Goal: Check status: Check status

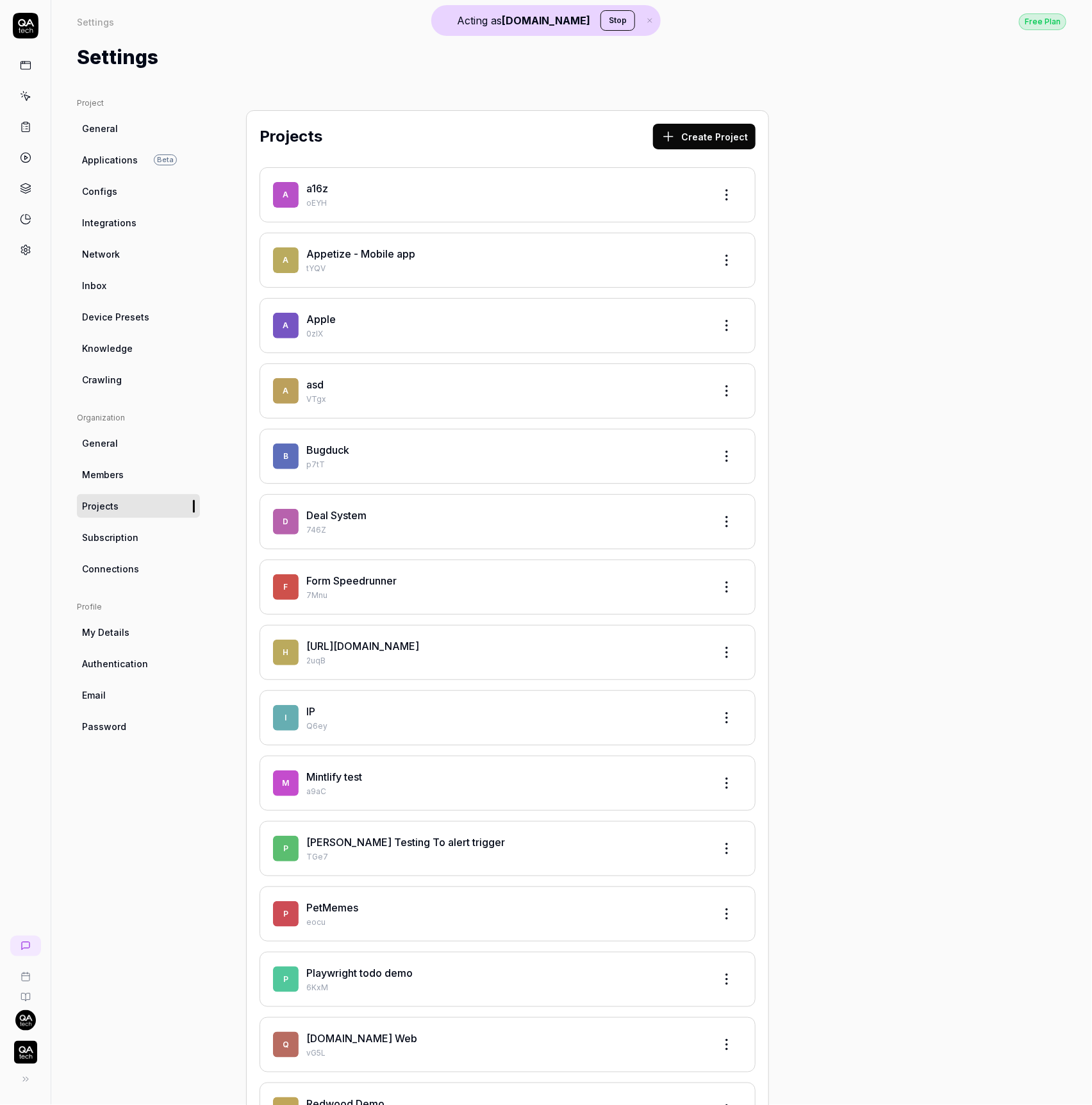
click at [40, 23] on div at bounding box center [25, 138] width 50 height 249
click at [35, 25] on icon at bounding box center [26, 26] width 26 height 26
click at [604, 27] on button "Stop" at bounding box center [618, 20] width 35 height 21
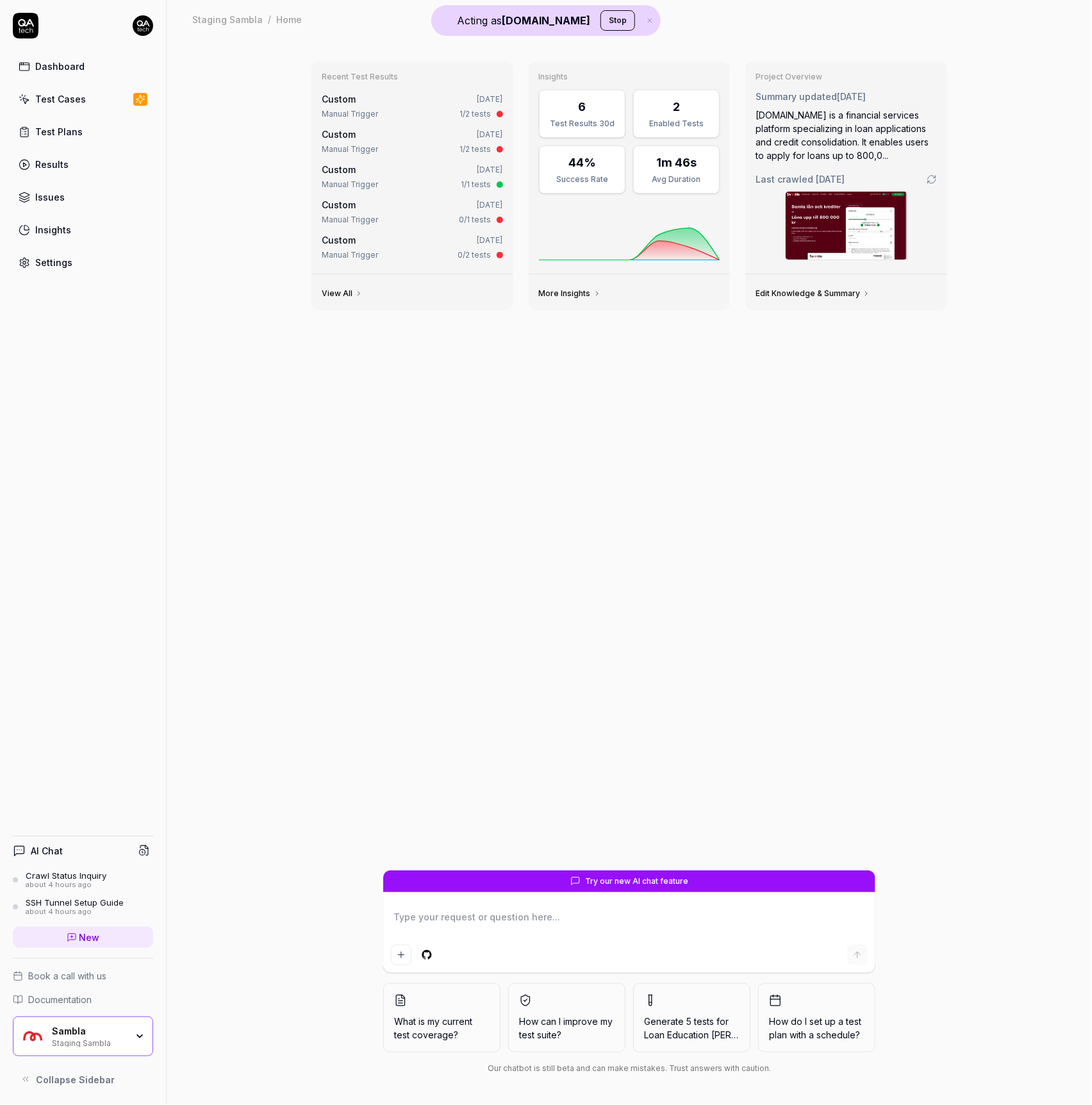
type textarea "*"
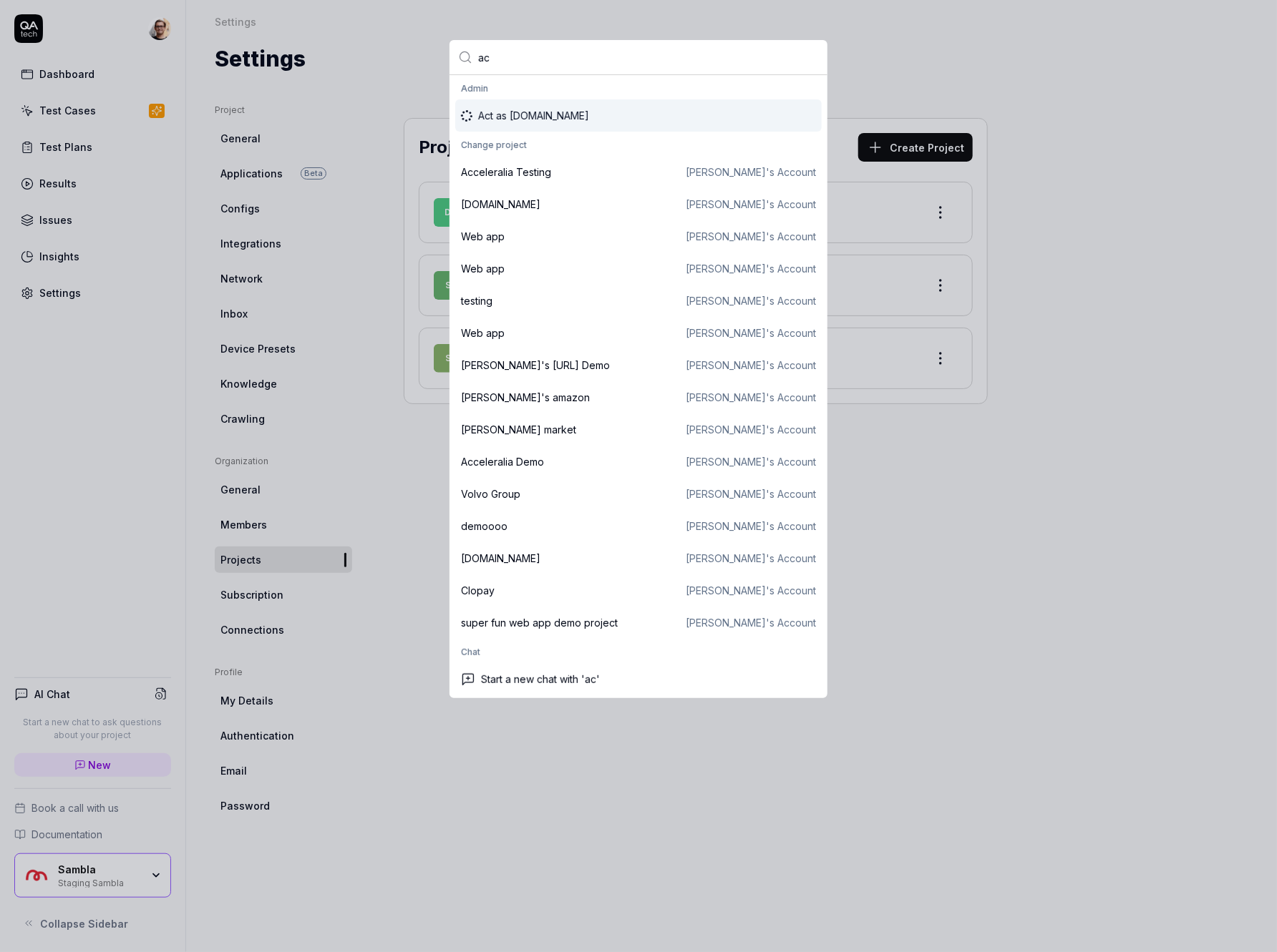
type input "ac"
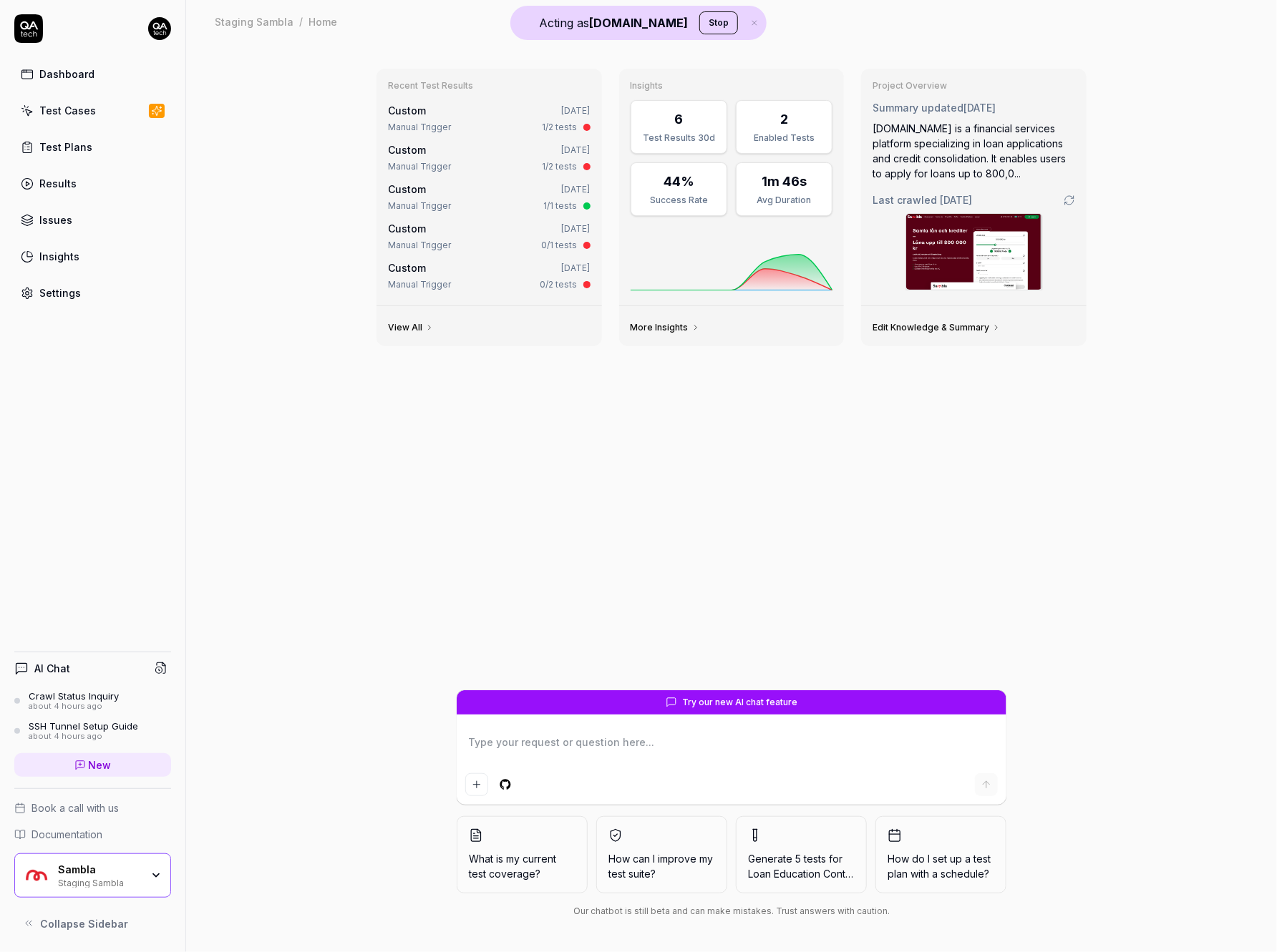
type textarea "*"
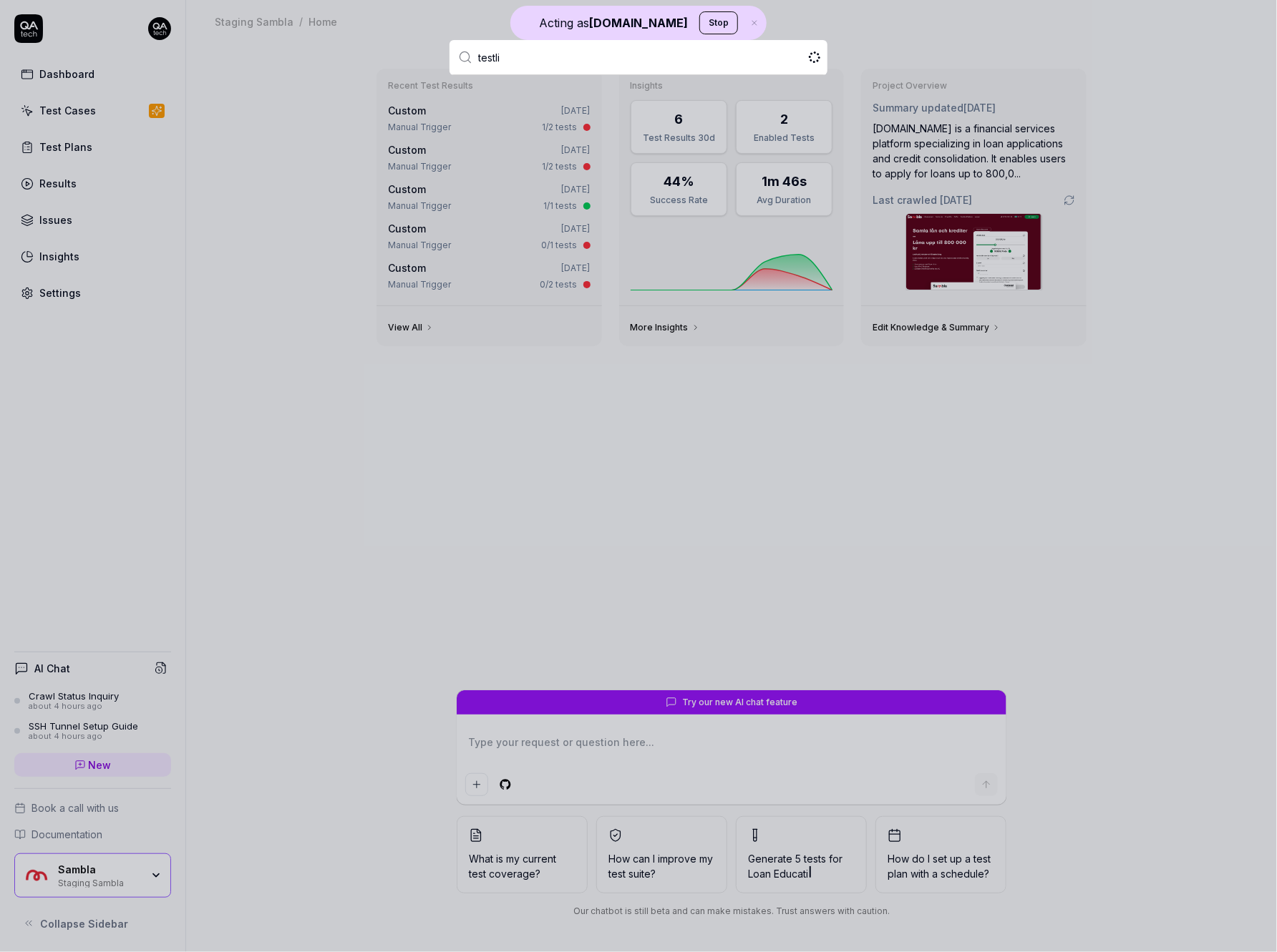
type input "testlio"
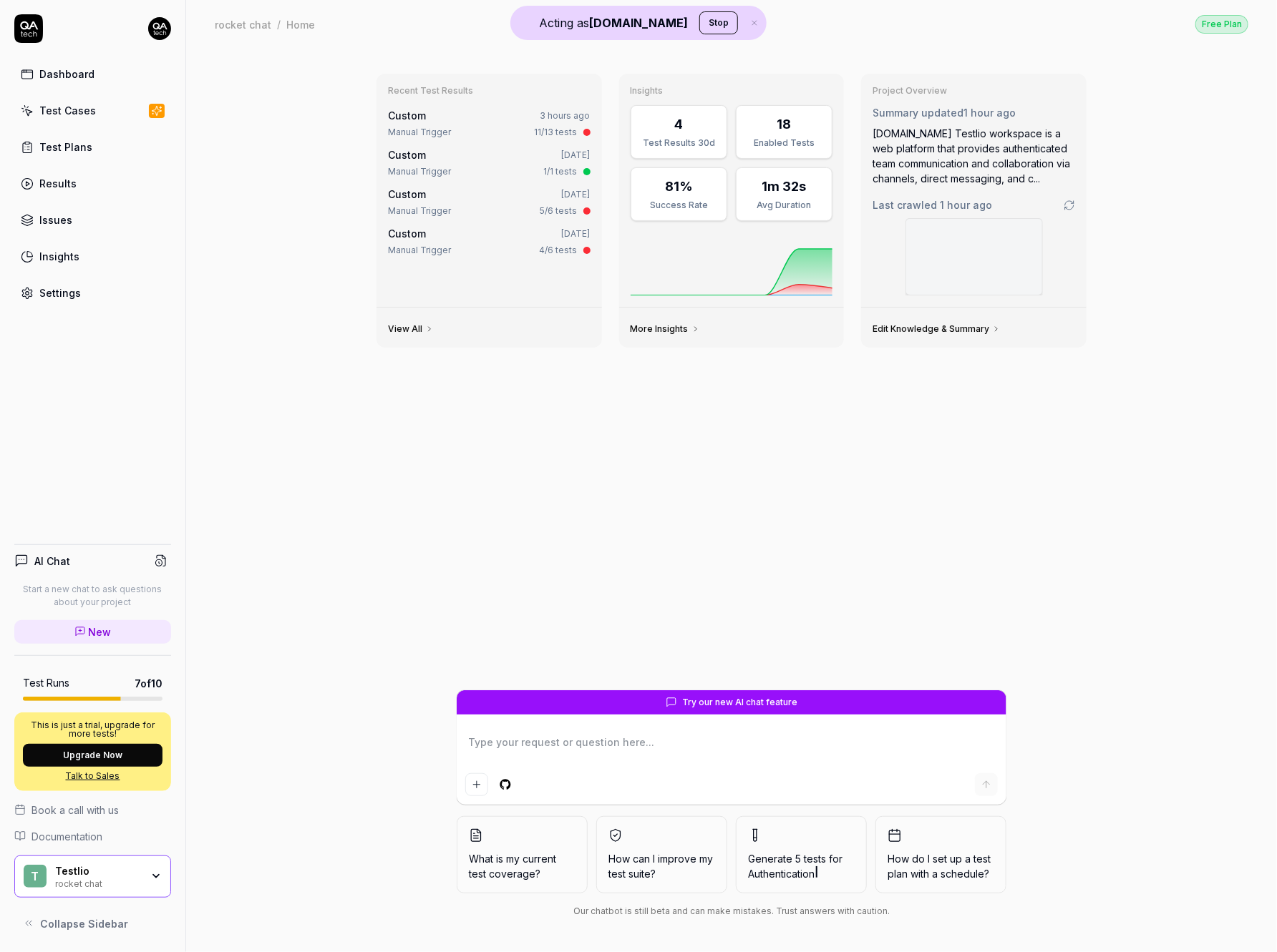
type textarea "*"
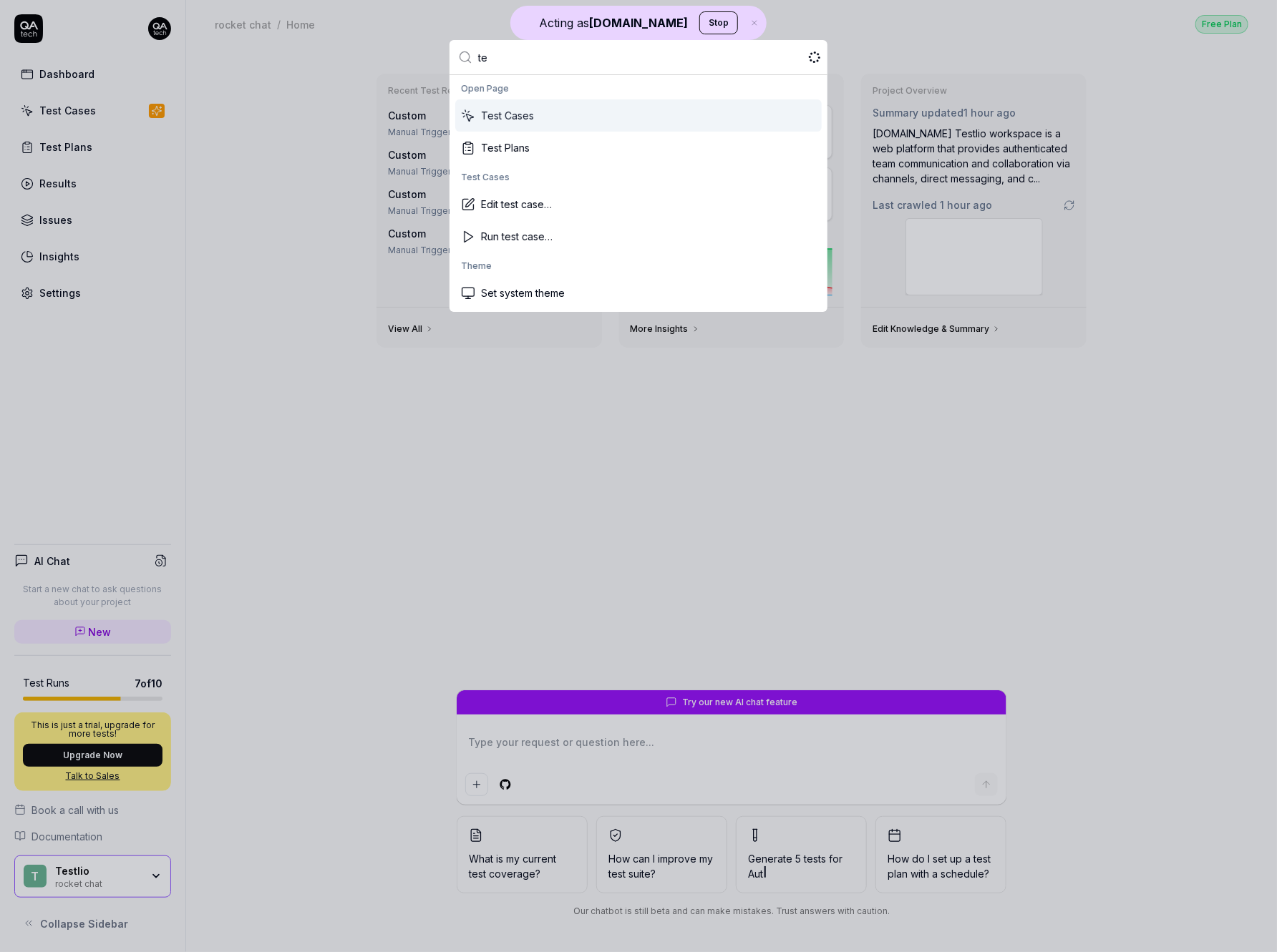
type input "tes"
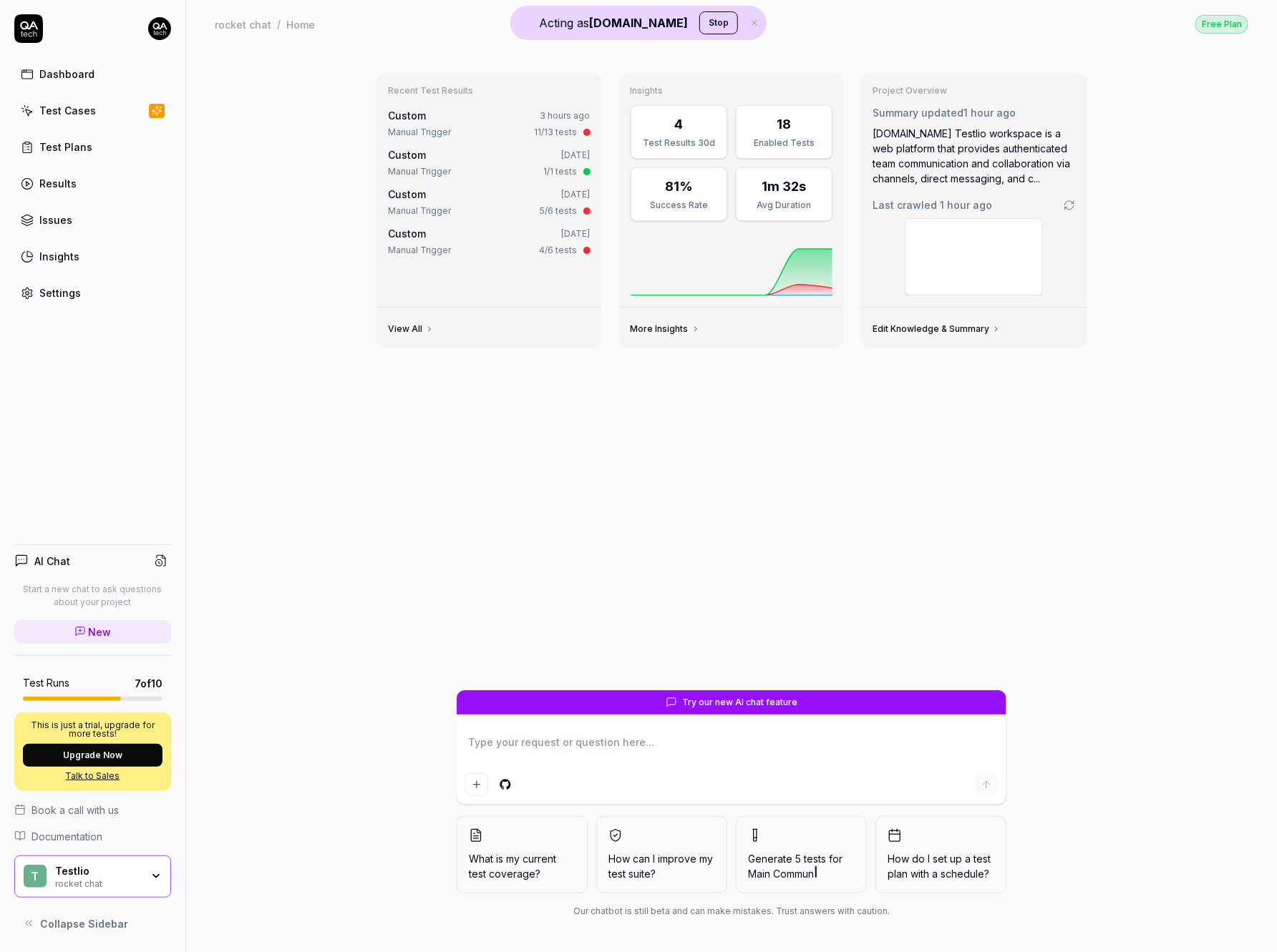
click at [127, 878] on div "rocket chat" at bounding box center [97, 882] width 86 height 11
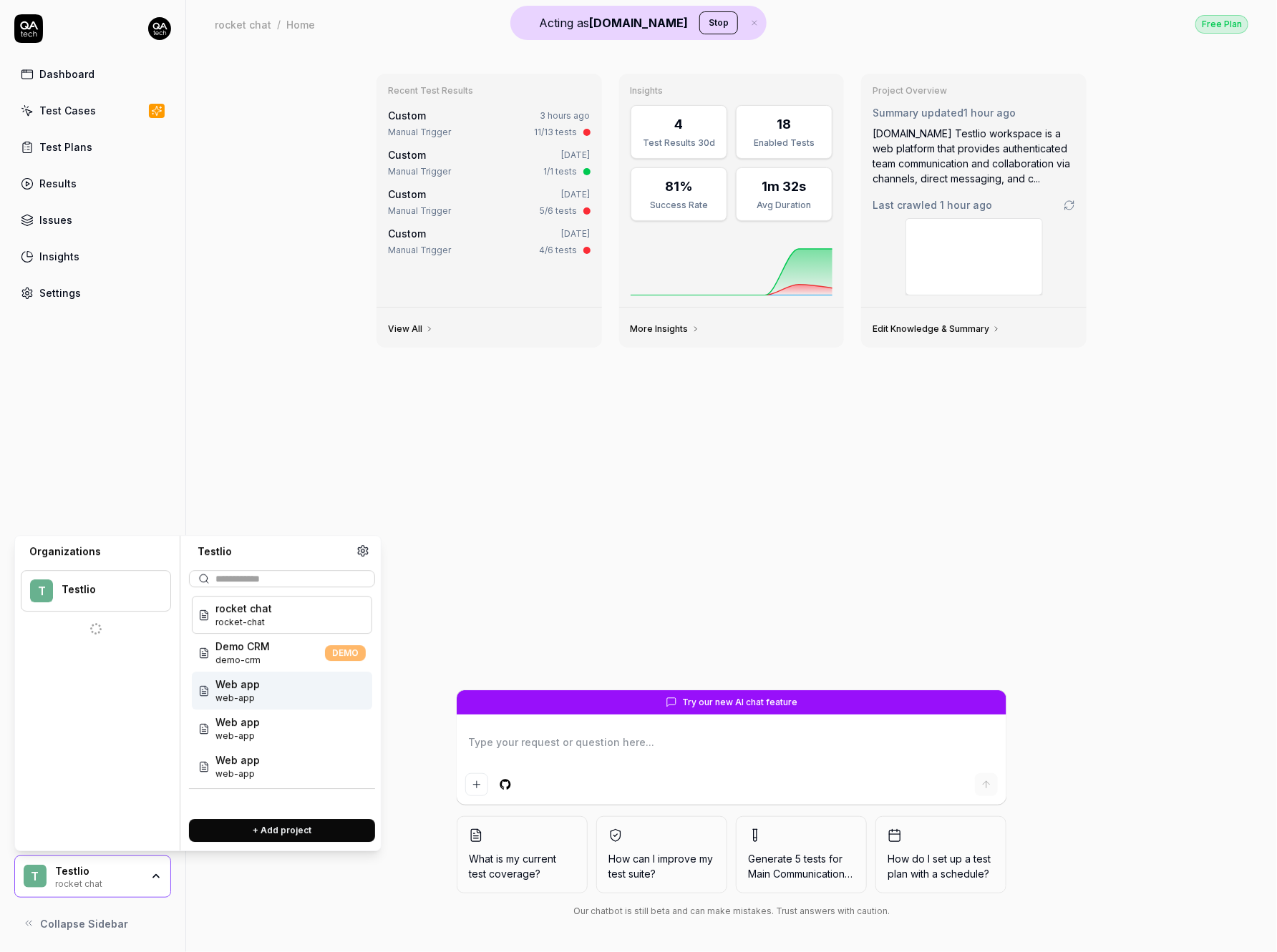
click at [271, 697] on div "Web app web-app" at bounding box center [282, 690] width 180 height 38
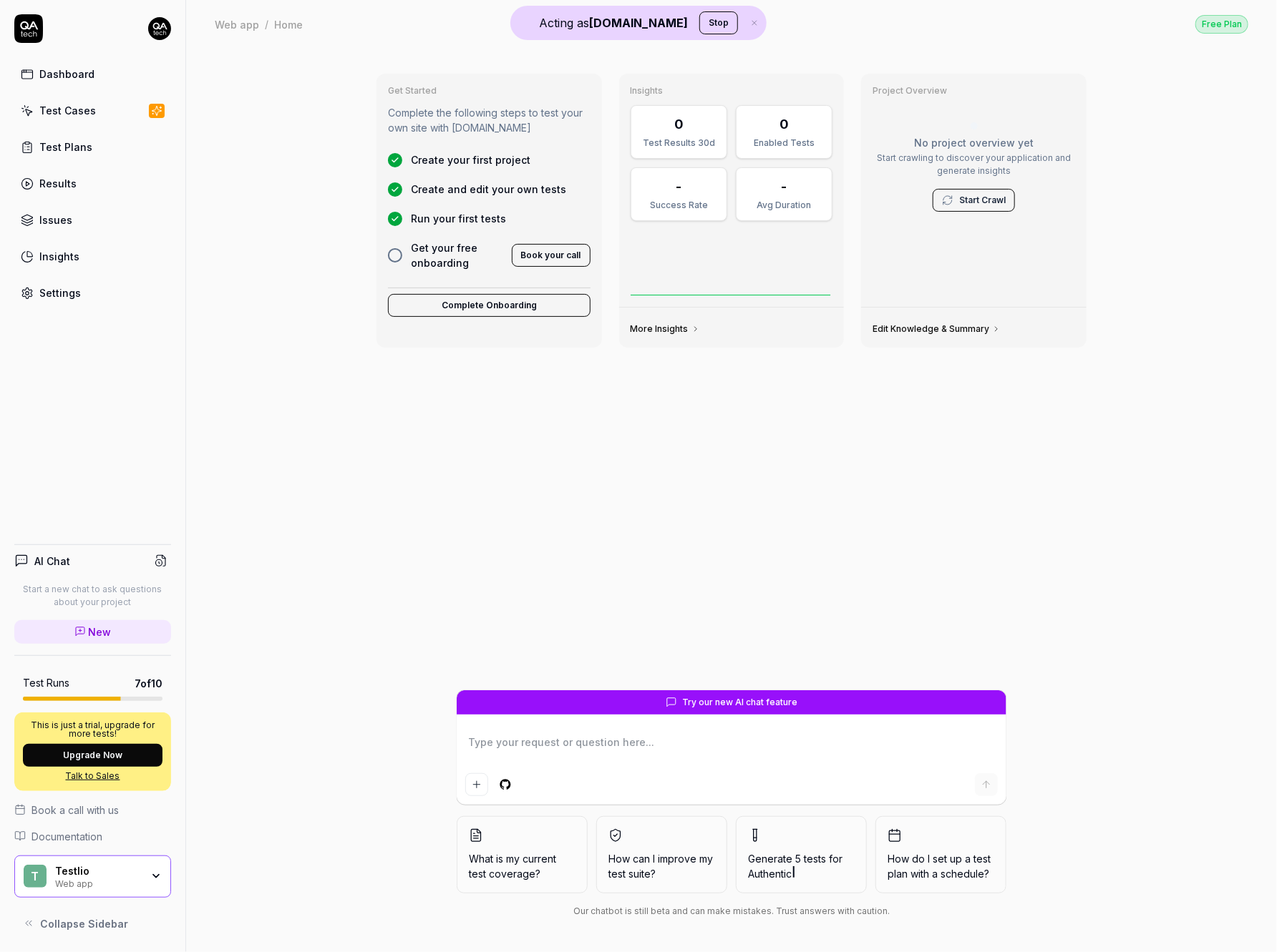
click at [126, 881] on div "Web app" at bounding box center [97, 882] width 86 height 11
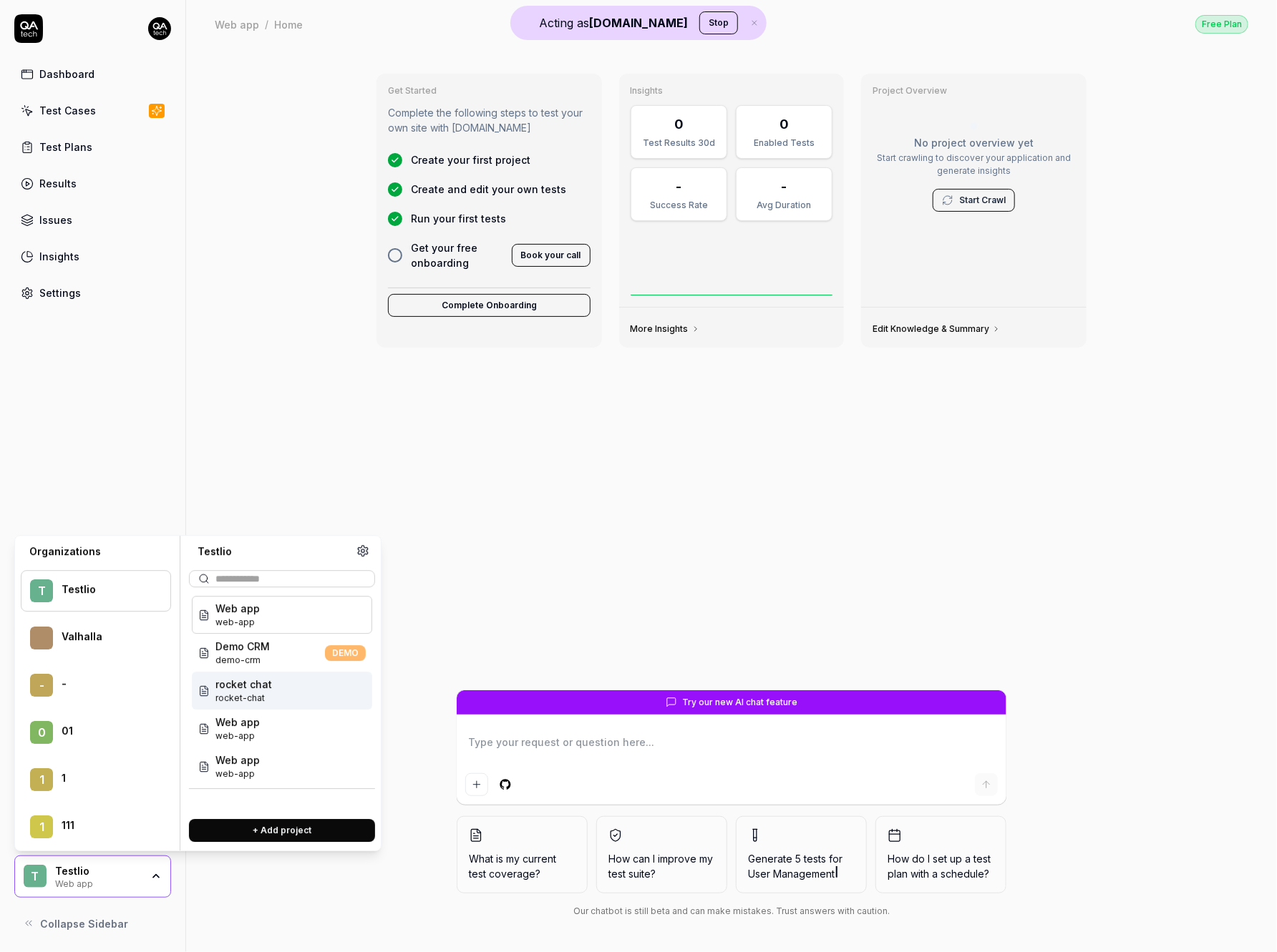
click at [277, 697] on div "rocket chat rocket-chat" at bounding box center [282, 690] width 180 height 38
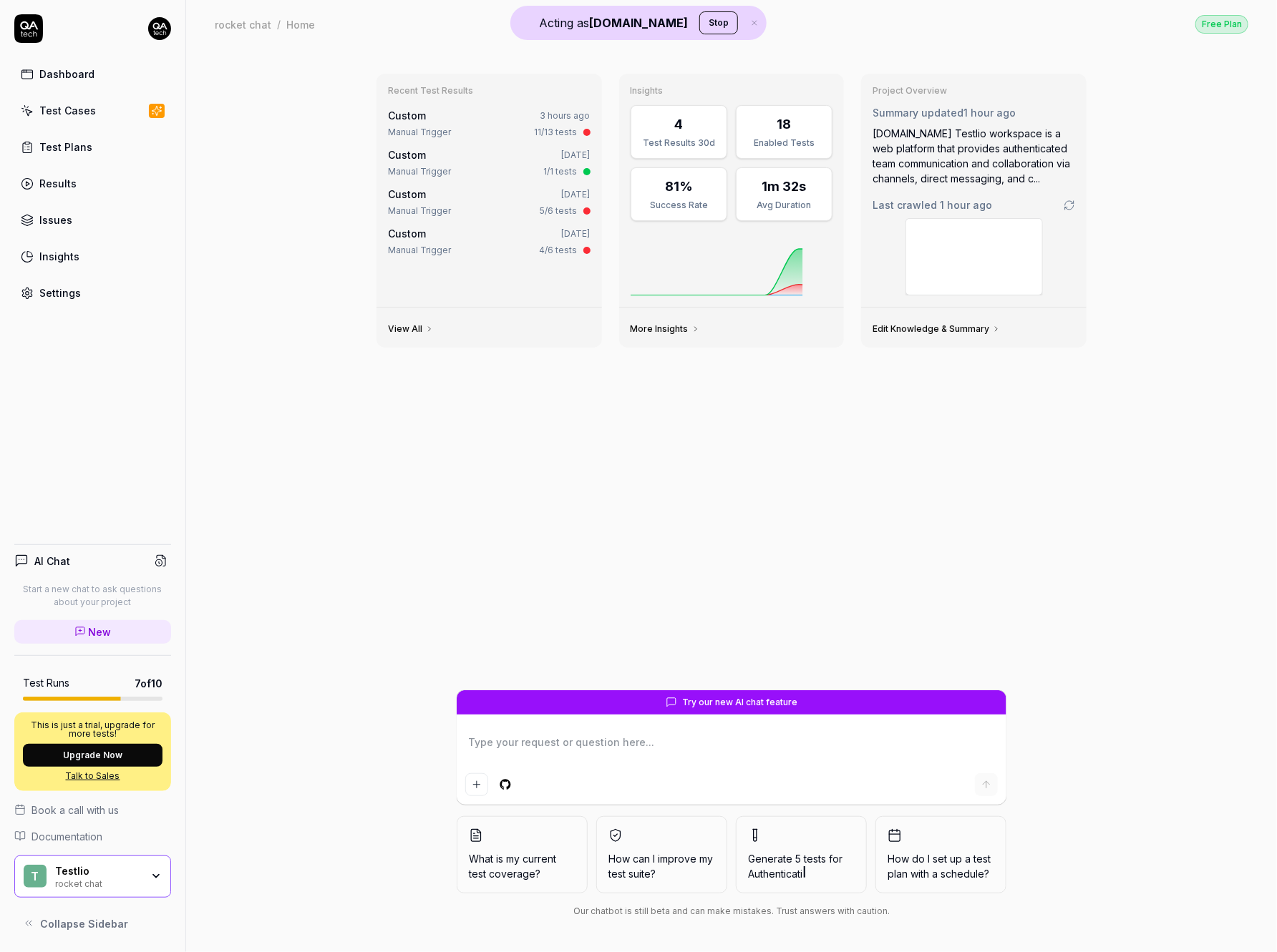
type textarea "*"
click at [93, 153] on link "Test Plans" at bounding box center [93, 147] width 156 height 28
click at [96, 113] on link "Test Cases" at bounding box center [93, 110] width 156 height 28
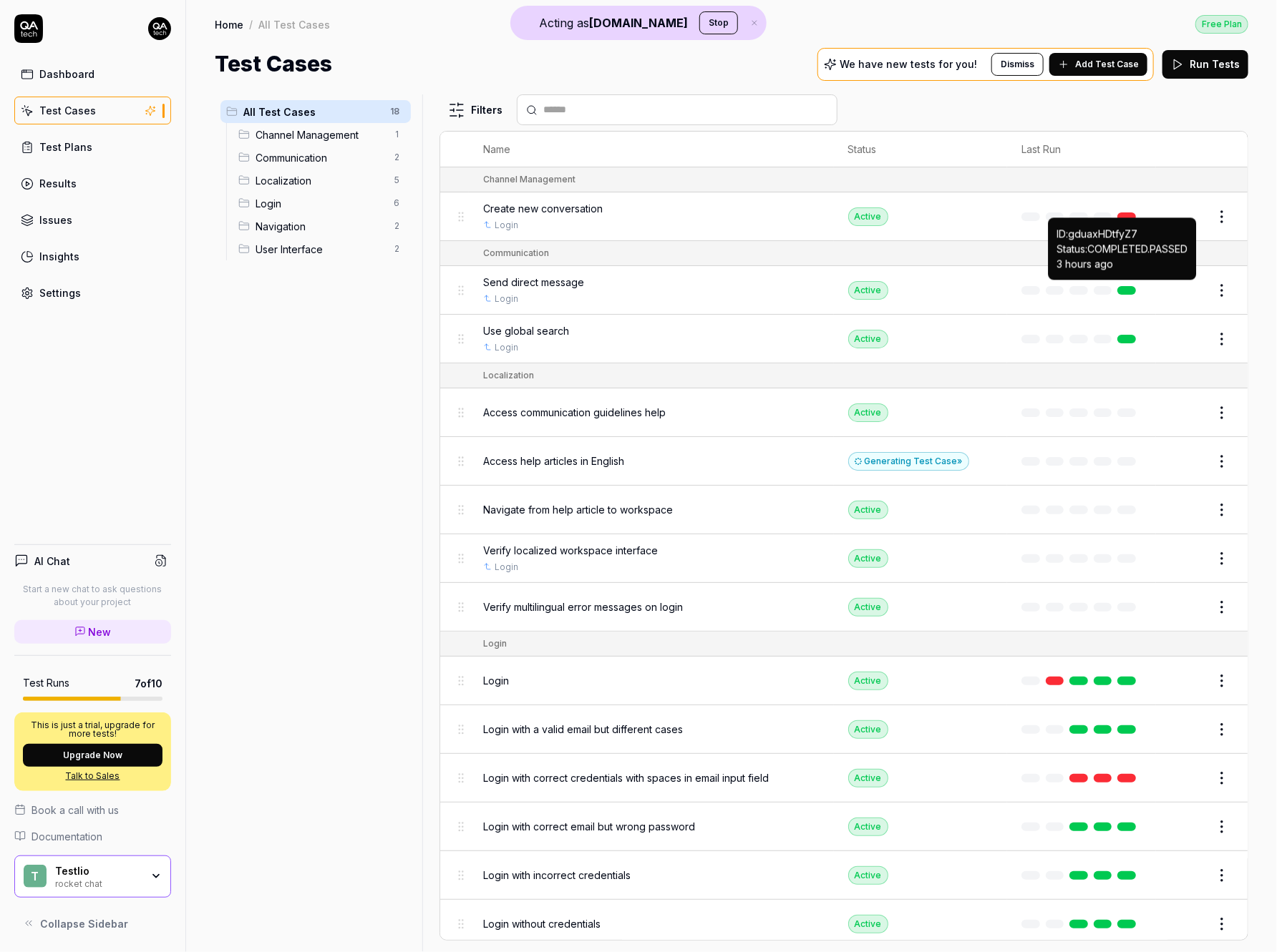
click at [1128, 289] on link at bounding box center [1126, 289] width 18 height 8
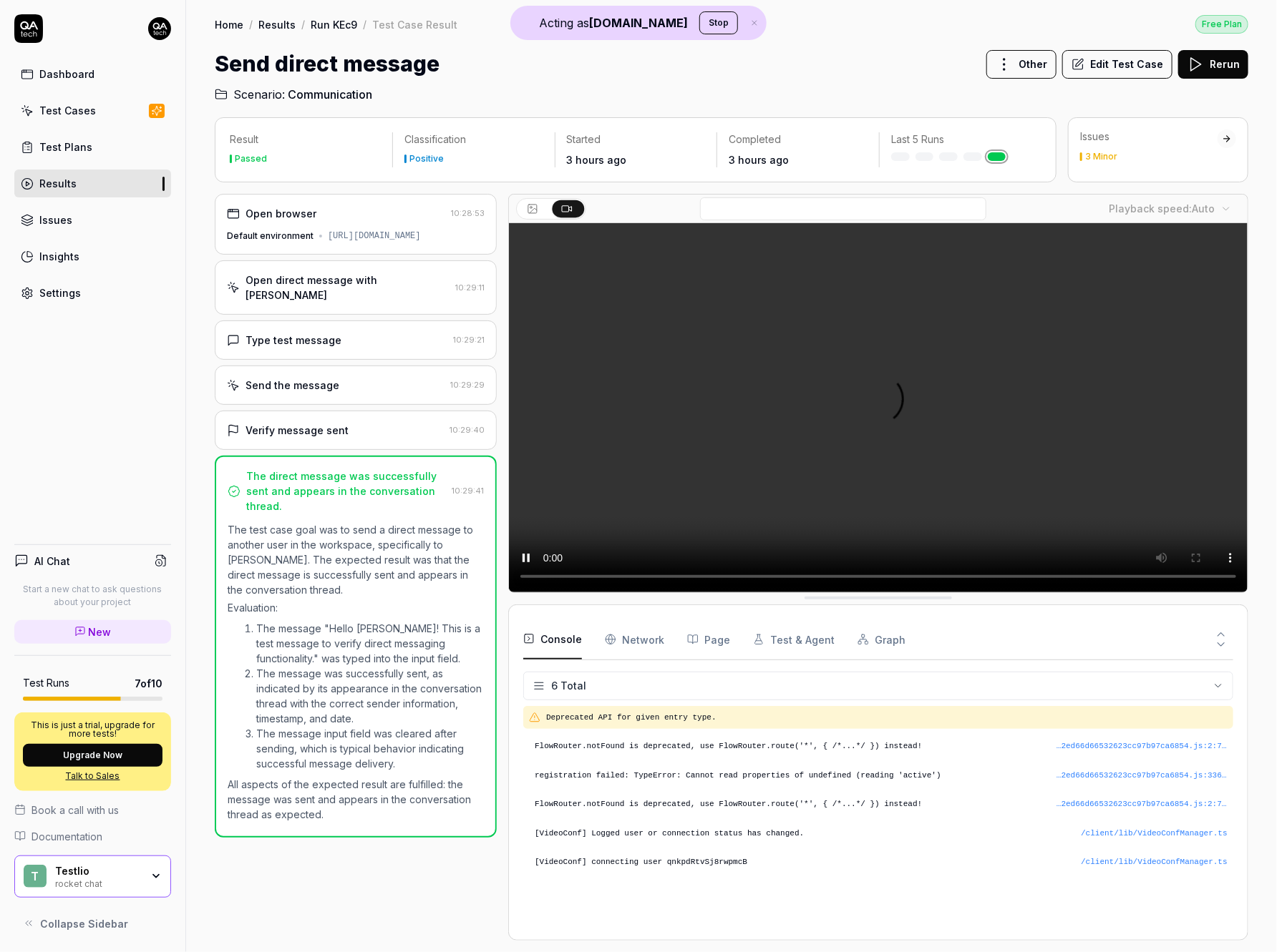
scroll to position [37, 0]
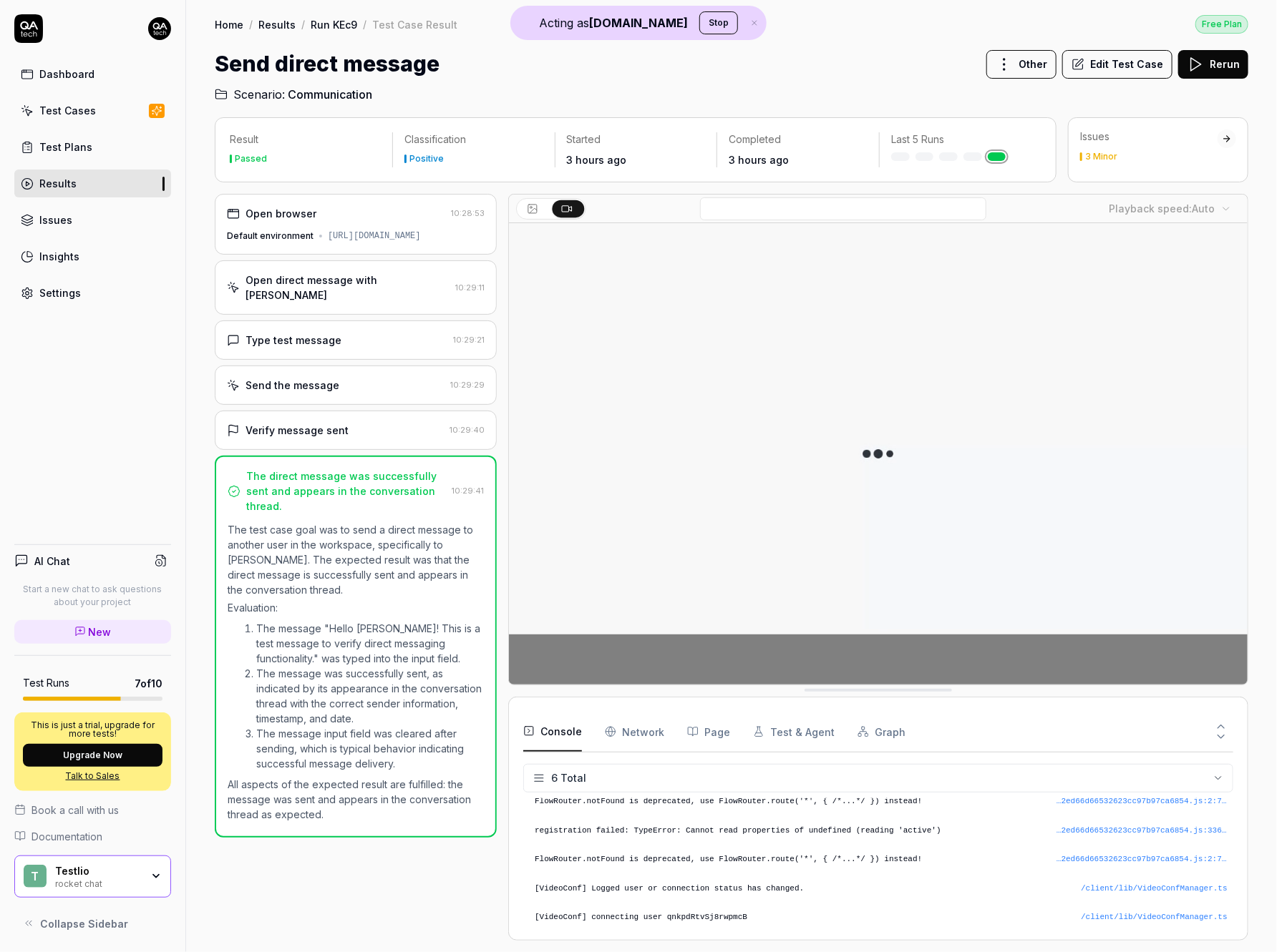
click at [86, 292] on link "Settings" at bounding box center [93, 293] width 156 height 28
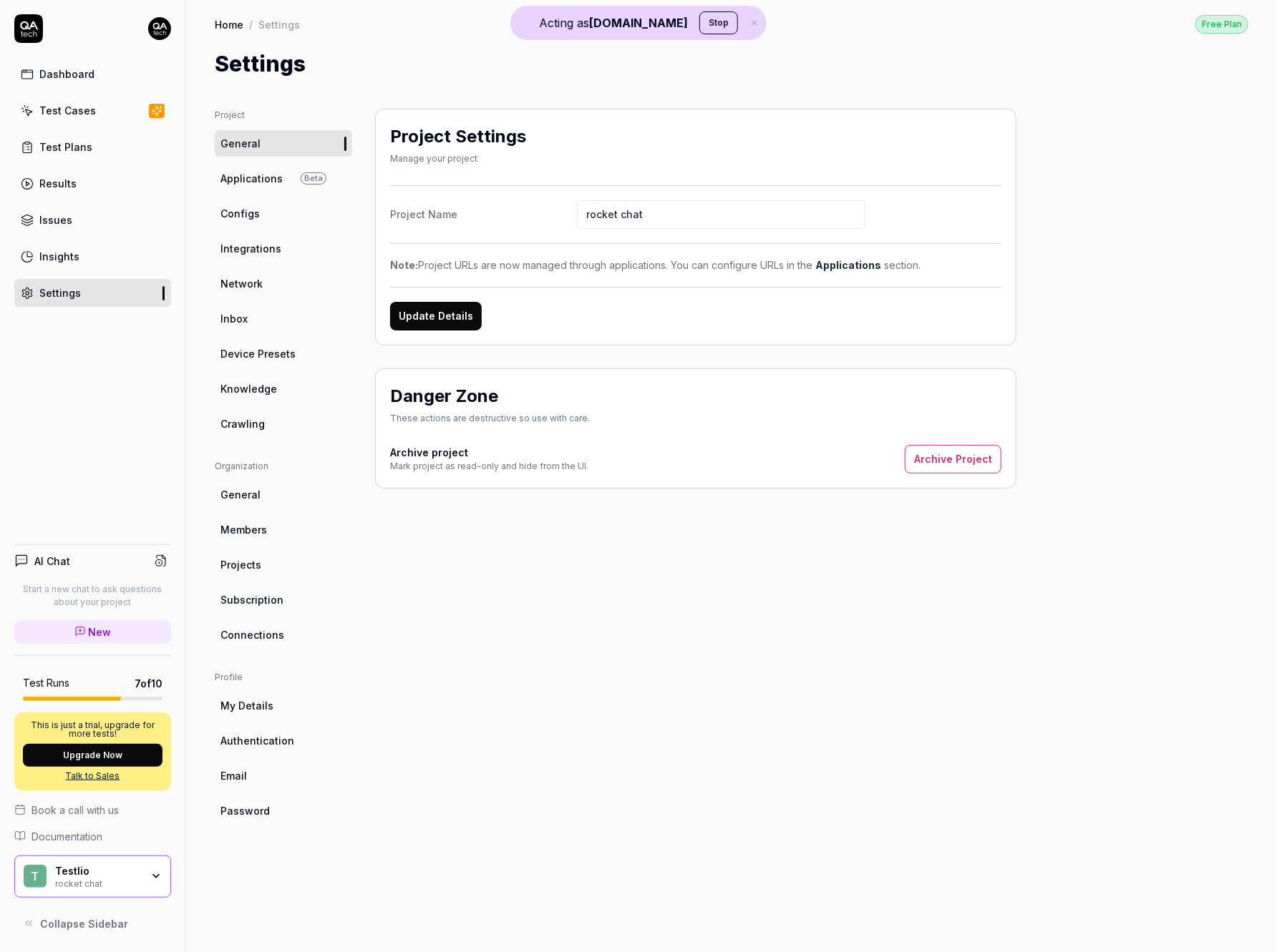
click at [261, 527] on span "Members" at bounding box center [244, 529] width 47 height 15
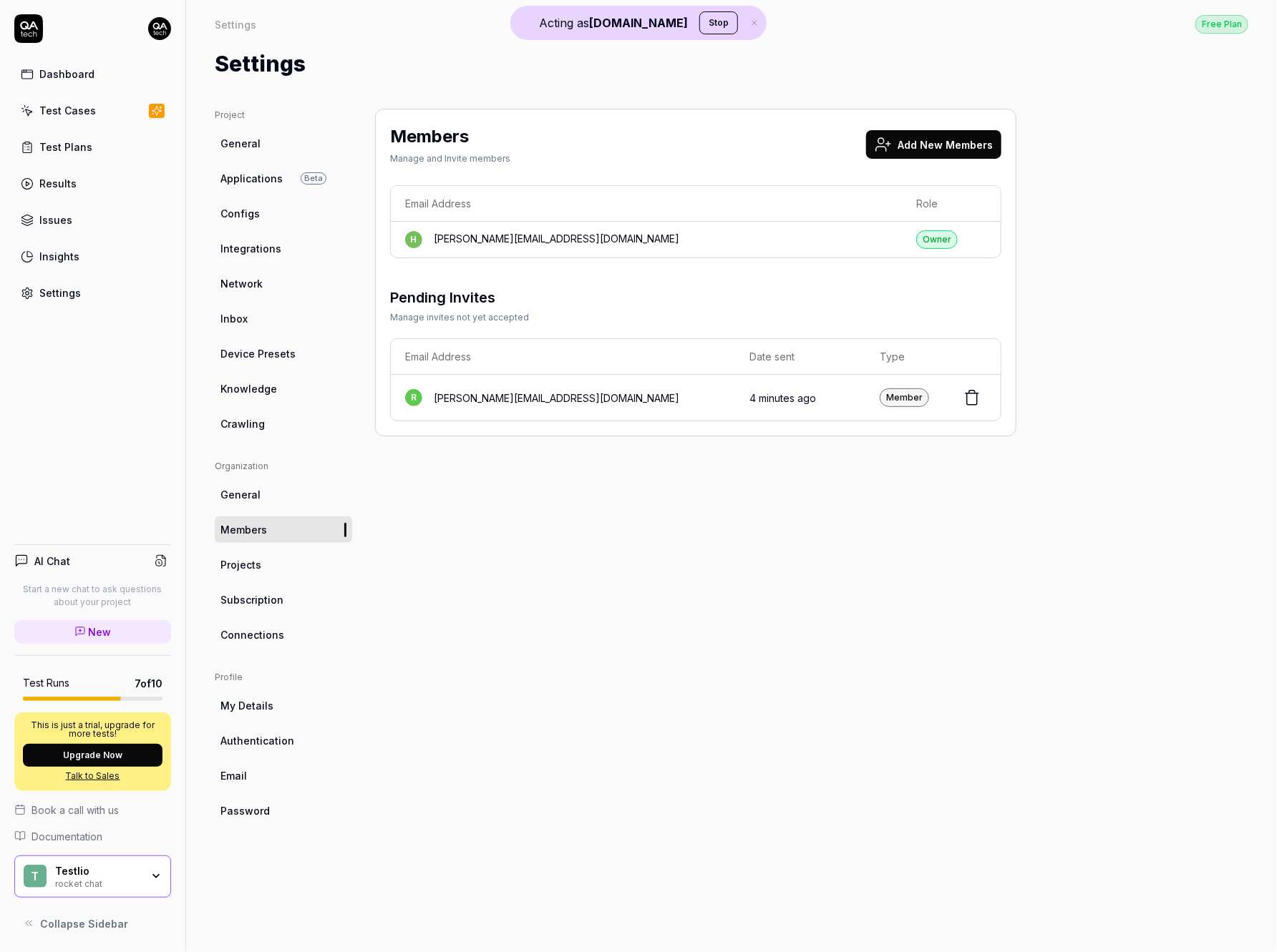
click at [135, 334] on div "Dashboard Test Cases Test Plans Results Issues Insights Settings AI Chat Start …" at bounding box center [93, 476] width 186 height 952
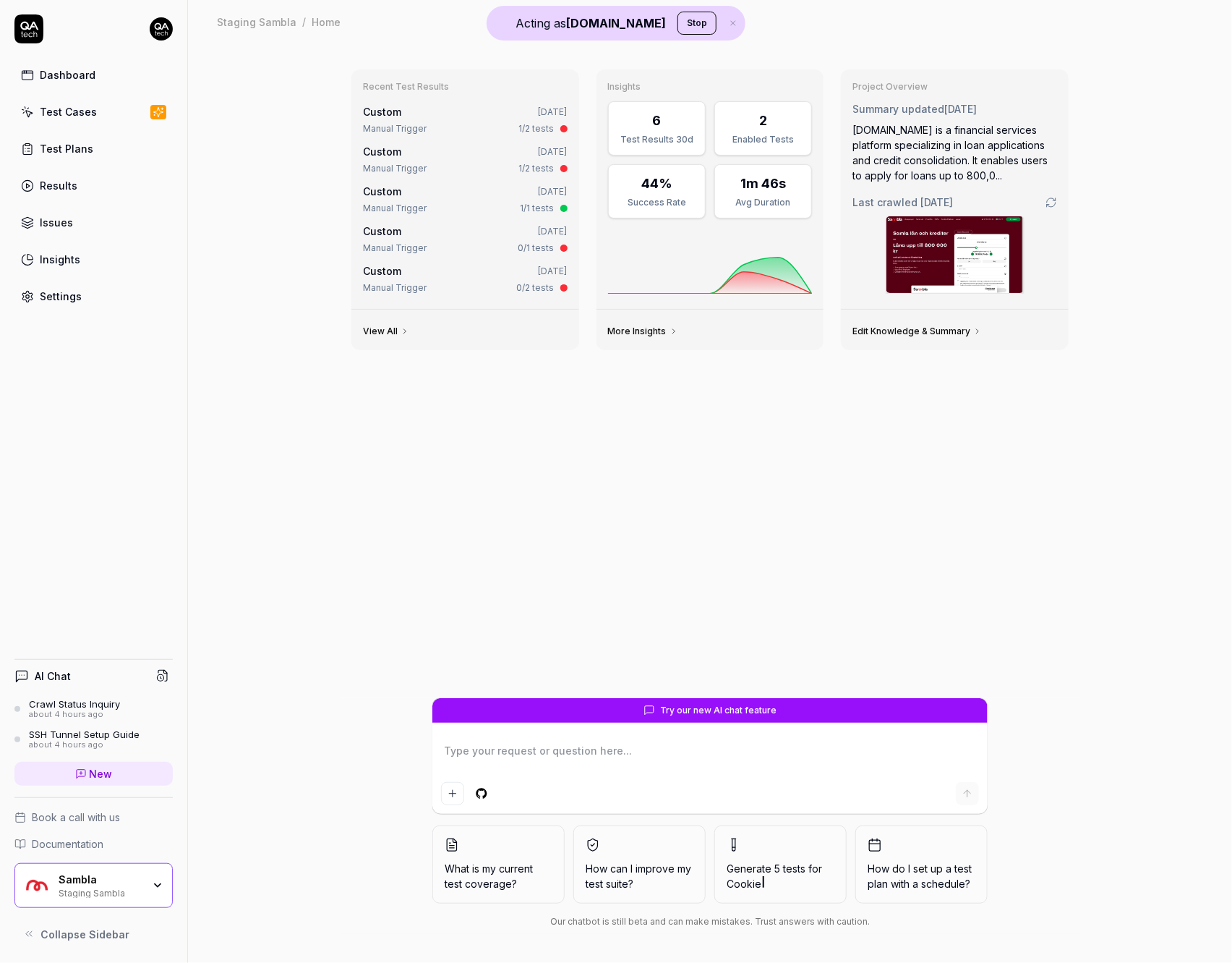
click at [442, 515] on div "Recent Test Results Custom [DATE] Manual Trigger 1/2 tests Custom [DATE] Manual…" at bounding box center [710, 377] width 741 height 640
type textarea "*"
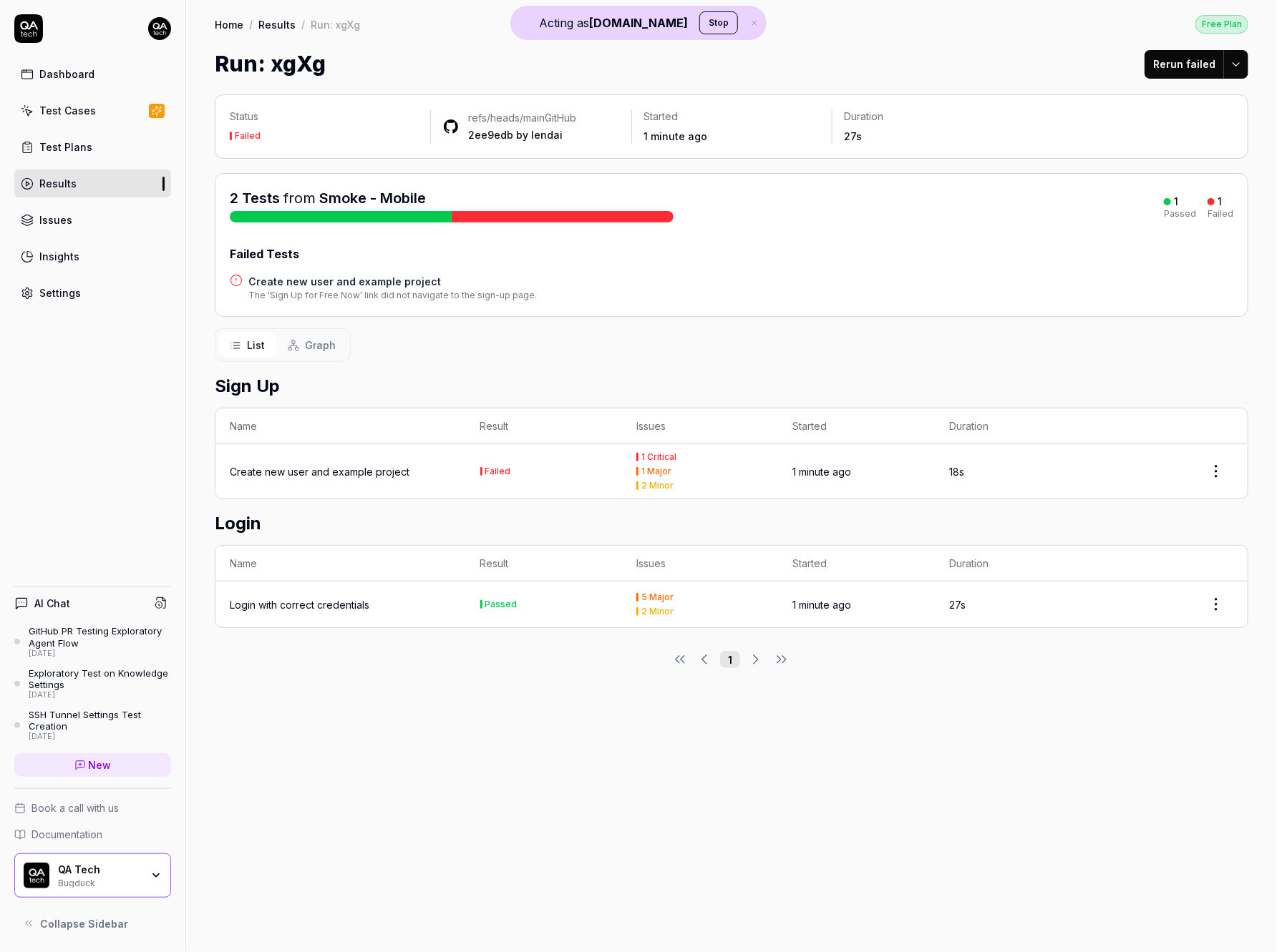
click at [363, 464] on div "Create new user and example project" at bounding box center [319, 471] width 179 height 15
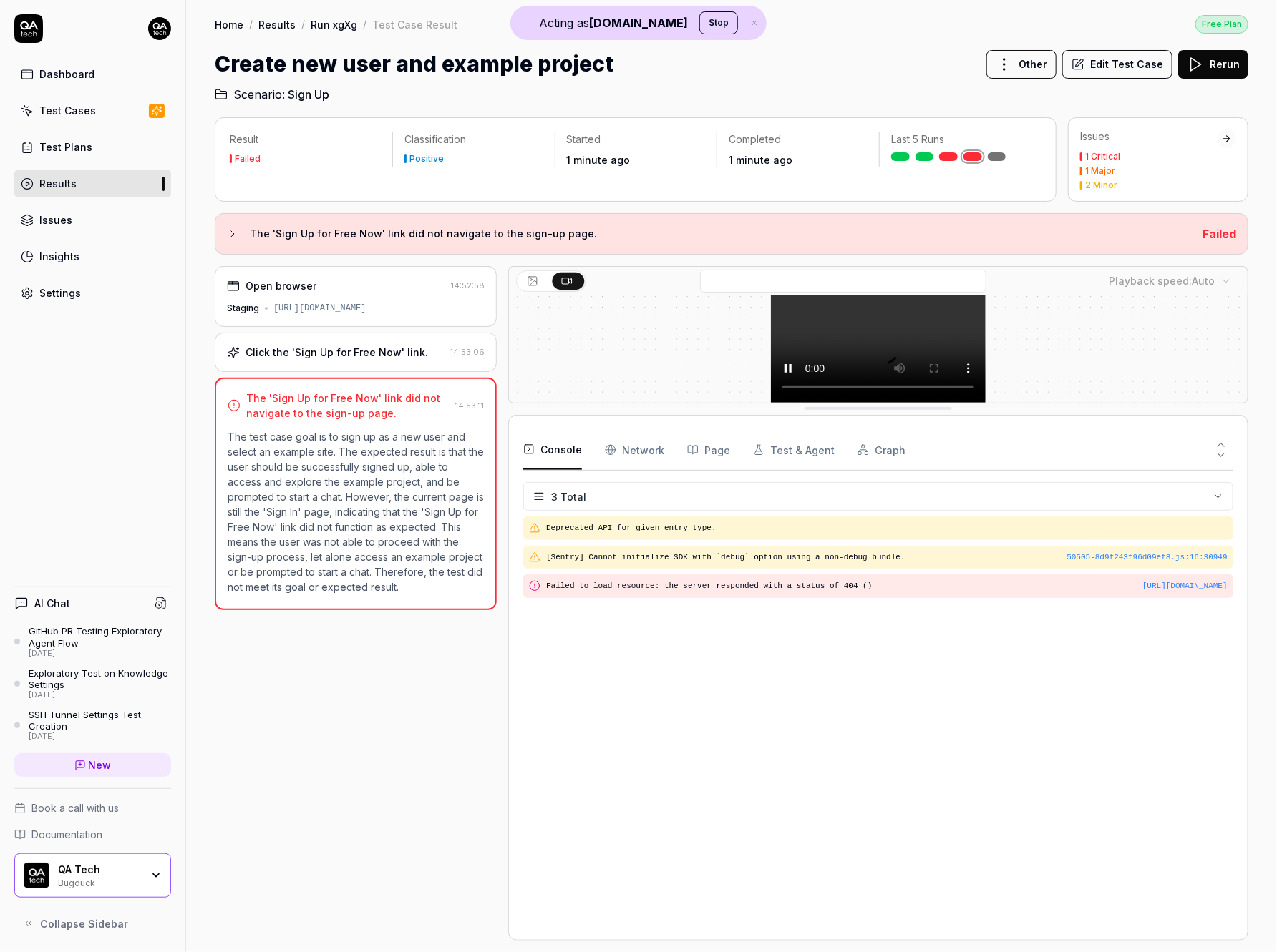
click at [386, 345] on div "Click the 'Sign Up for Free Now' link." at bounding box center [336, 352] width 182 height 15
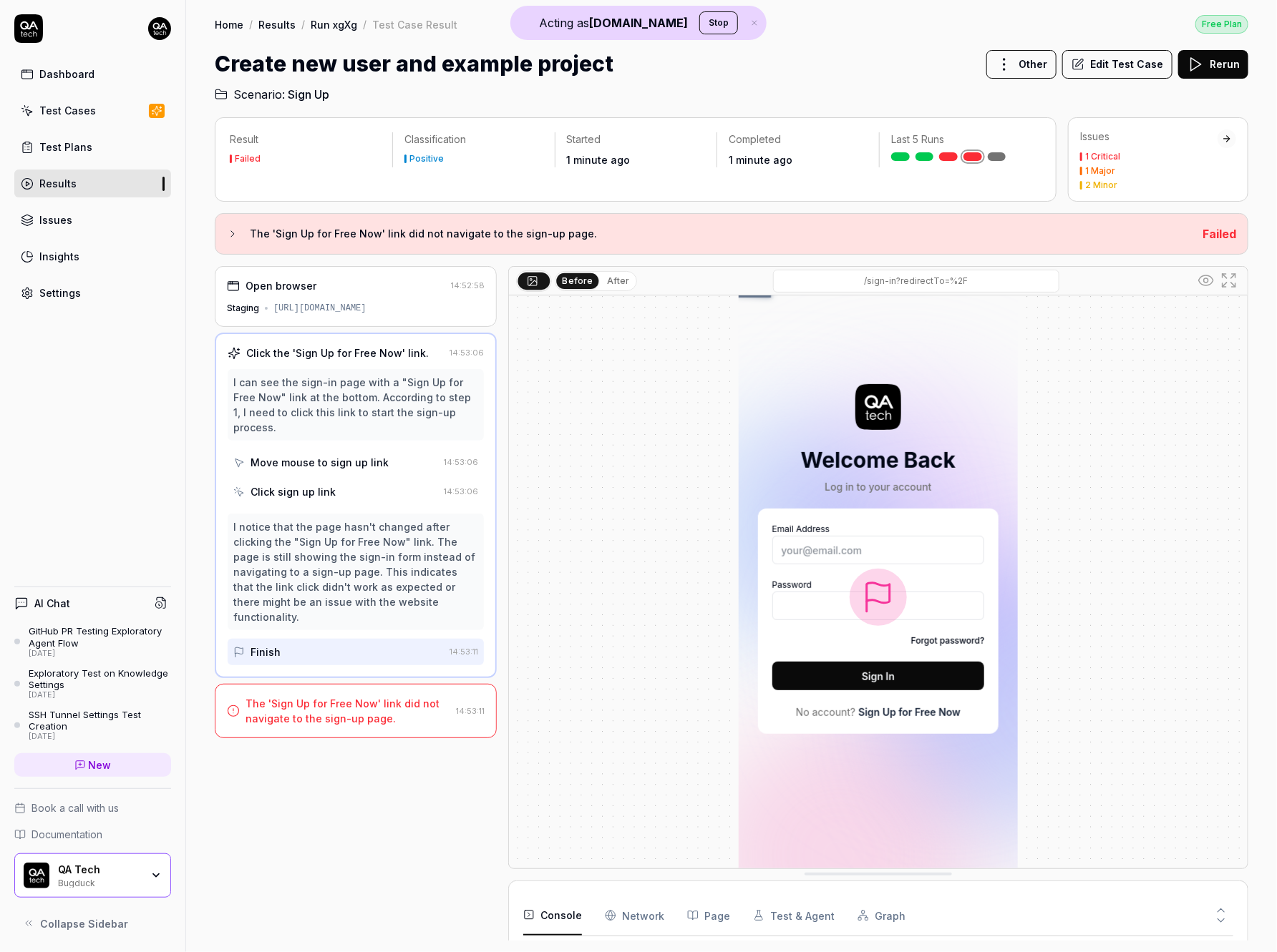
click at [381, 696] on div "The 'Sign Up for Free Now' link did not navigate to the sign-up page." at bounding box center [348, 710] width 205 height 30
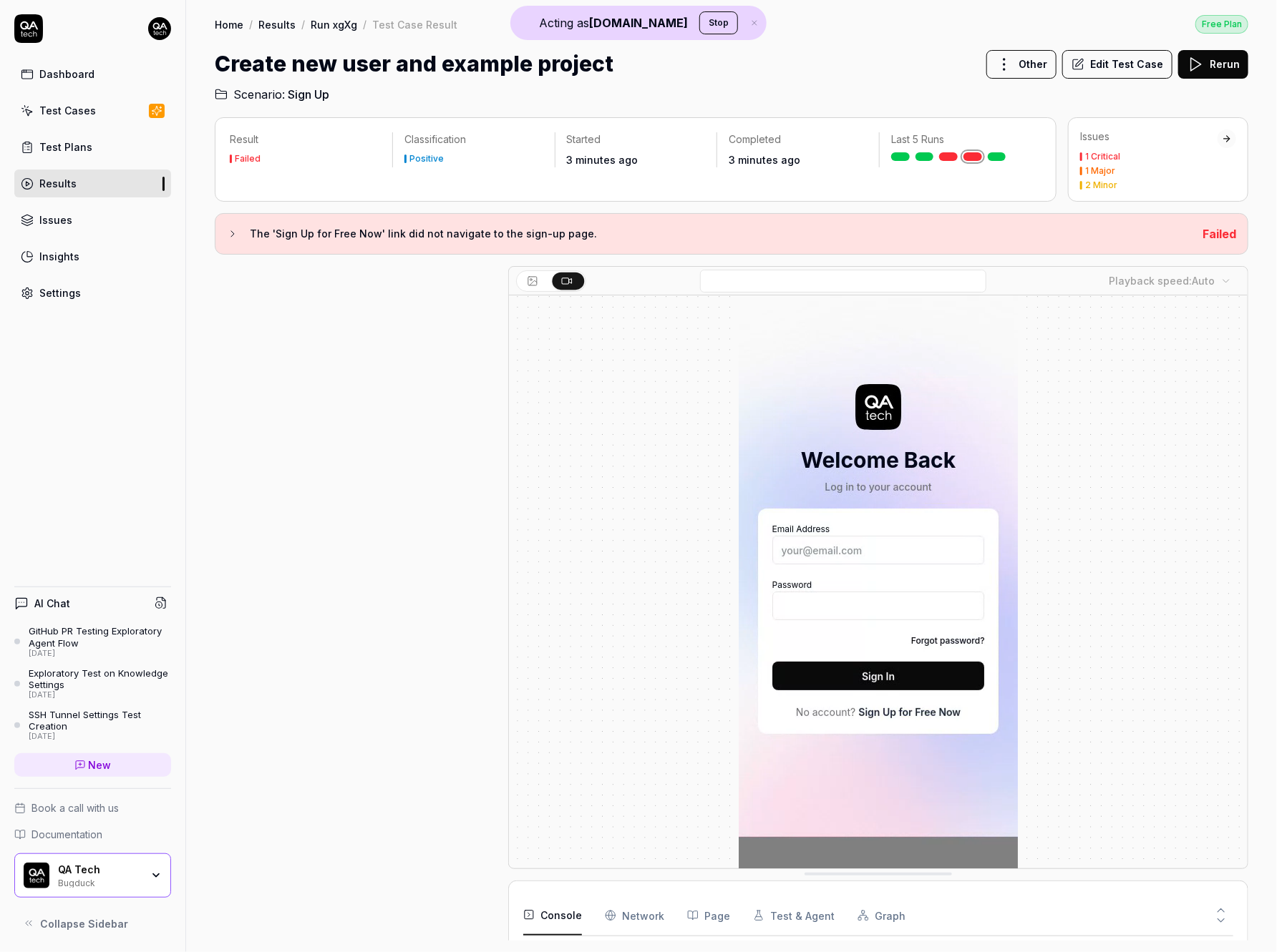
click at [1223, 59] on button "Rerun" at bounding box center [1213, 63] width 70 height 28
